Goal: Navigation & Orientation: Find specific page/section

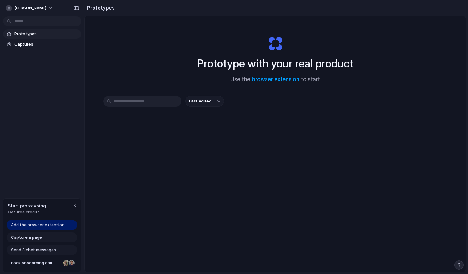
click at [34, 238] on span "Capture a page" at bounding box center [26, 238] width 31 height 6
click at [31, 239] on span "Capture a page" at bounding box center [26, 238] width 31 height 6
click at [35, 223] on span "Add the browser extension" at bounding box center [37, 225] width 53 height 6
click at [41, 219] on div "Start prototyping Get free credits Add the browser extension Capture a page Sen…" at bounding box center [42, 236] width 79 height 74
click at [40, 224] on span "Add the browser extension" at bounding box center [37, 225] width 53 height 6
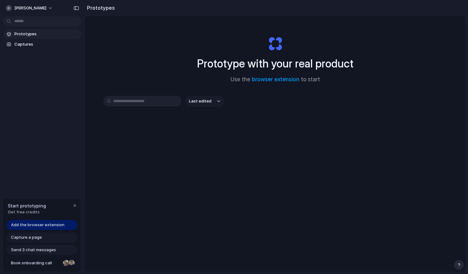
click at [40, 224] on span "Add the browser extension" at bounding box center [37, 225] width 53 height 6
click at [32, 43] on span "Captures" at bounding box center [46, 44] width 64 height 6
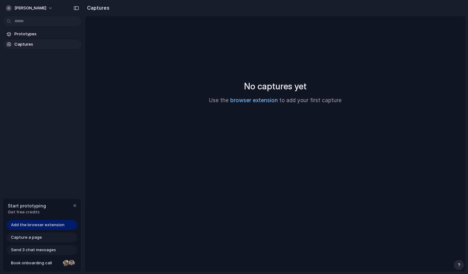
click at [245, 103] on link "browser extension" at bounding box center [254, 100] width 48 height 6
click at [33, 250] on span "Send 3 chat messages" at bounding box center [33, 250] width 45 height 6
click at [32, 265] on span "Book onboarding call" at bounding box center [35, 263] width 49 height 6
click at [73, 205] on div "button" at bounding box center [74, 205] width 5 height 5
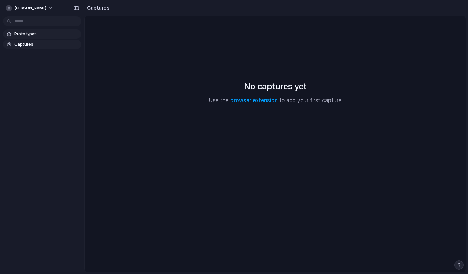
click at [36, 36] on span "Prototypes" at bounding box center [46, 34] width 64 height 6
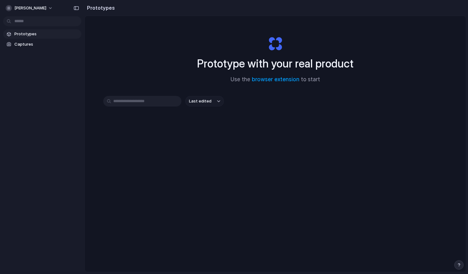
click at [142, 105] on input "text" at bounding box center [142, 101] width 78 height 11
click at [208, 101] on span "Last edited" at bounding box center [200, 101] width 23 height 6
click at [196, 90] on div "Last edited Last created Alphabetical" at bounding box center [234, 137] width 468 height 274
click at [285, 79] on link "browser extension" at bounding box center [276, 79] width 48 height 6
